Goal: Contribute content: Contribute content

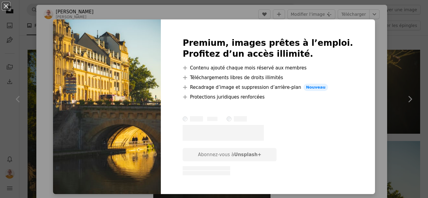
scroll to position [5, 0]
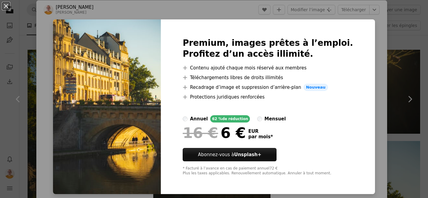
click at [371, 48] on div "An X shape Premium, images prêtes à l’emploi. Profitez d’un accès illimité. A p…" at bounding box center [214, 99] width 428 height 198
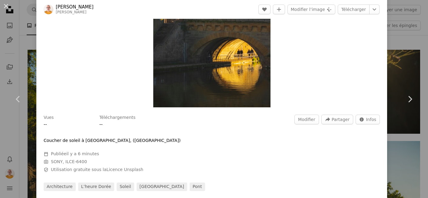
scroll to position [151, 0]
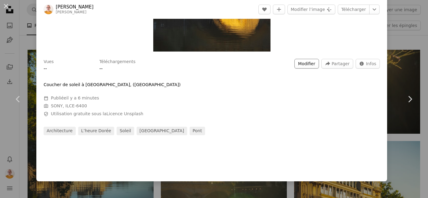
click at [316, 64] on button "Modifier" at bounding box center [306, 64] width 25 height 10
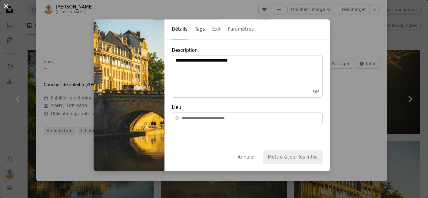
click at [197, 29] on button "Tags" at bounding box center [200, 30] width 10 height 20
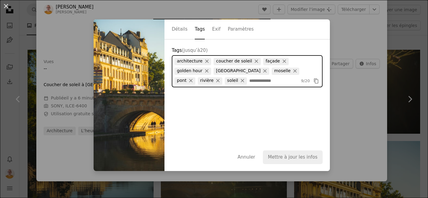
click at [249, 81] on input "Tags (jusqu’à 20 )" at bounding box center [273, 81] width 49 height 6
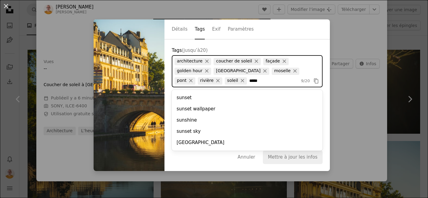
type input "******"
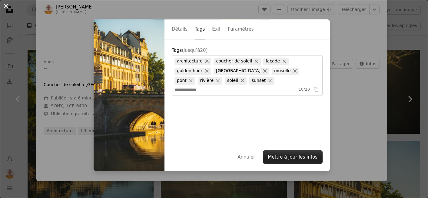
click at [300, 160] on button "Mettre à jour les infos" at bounding box center [293, 156] width 60 height 13
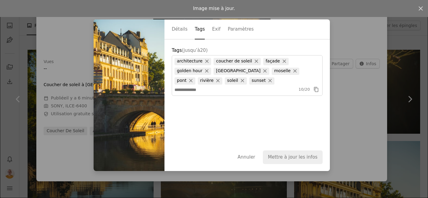
click at [353, 49] on div "An X shape Détails Tags Exif Paramètres Tags (jusqu’à 20 ) architecture × couch…" at bounding box center [214, 99] width 428 height 198
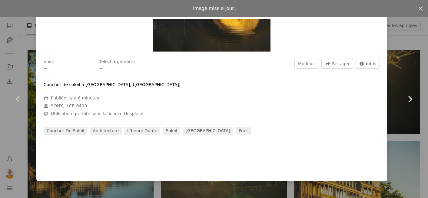
click at [409, 96] on icon "Chevron right" at bounding box center [410, 99] width 10 height 10
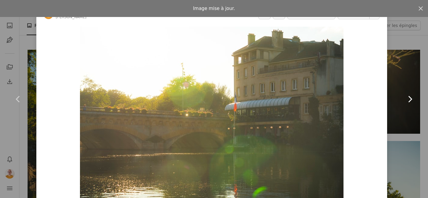
click at [409, 102] on icon "Chevron right" at bounding box center [410, 99] width 10 height 10
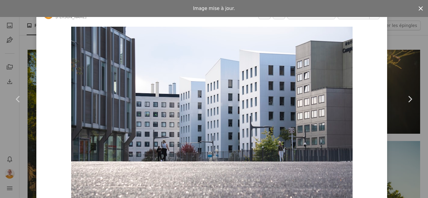
click at [420, 7] on icon "An X shape" at bounding box center [420, 8] width 7 height 7
